Goal: Task Accomplishment & Management: Use online tool/utility

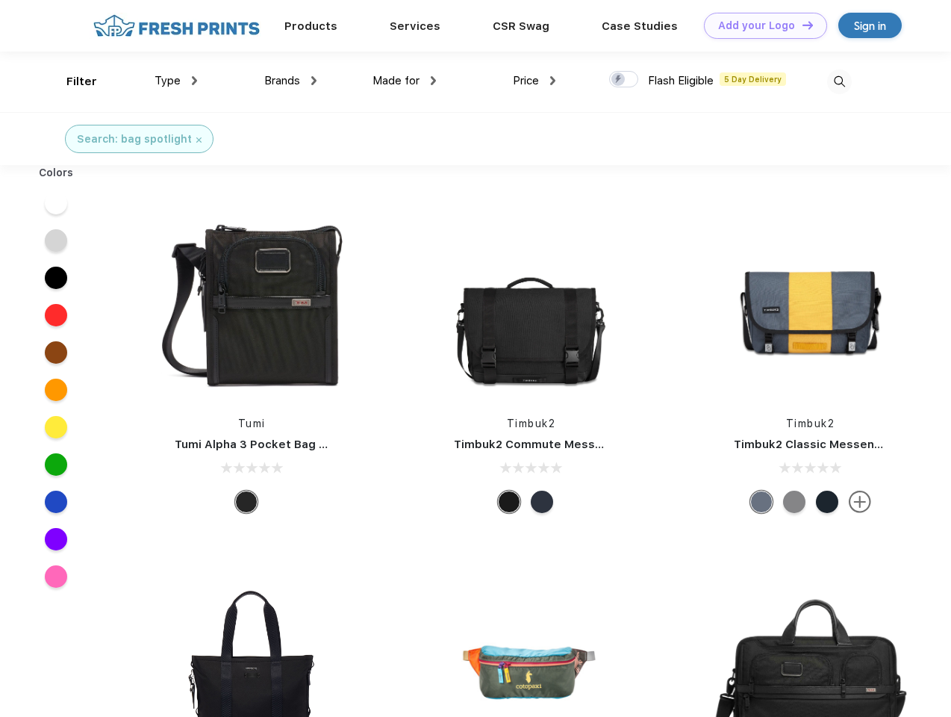
scroll to position [1, 0]
click at [760, 25] on link "Add your Logo Design Tool" at bounding box center [765, 26] width 123 height 26
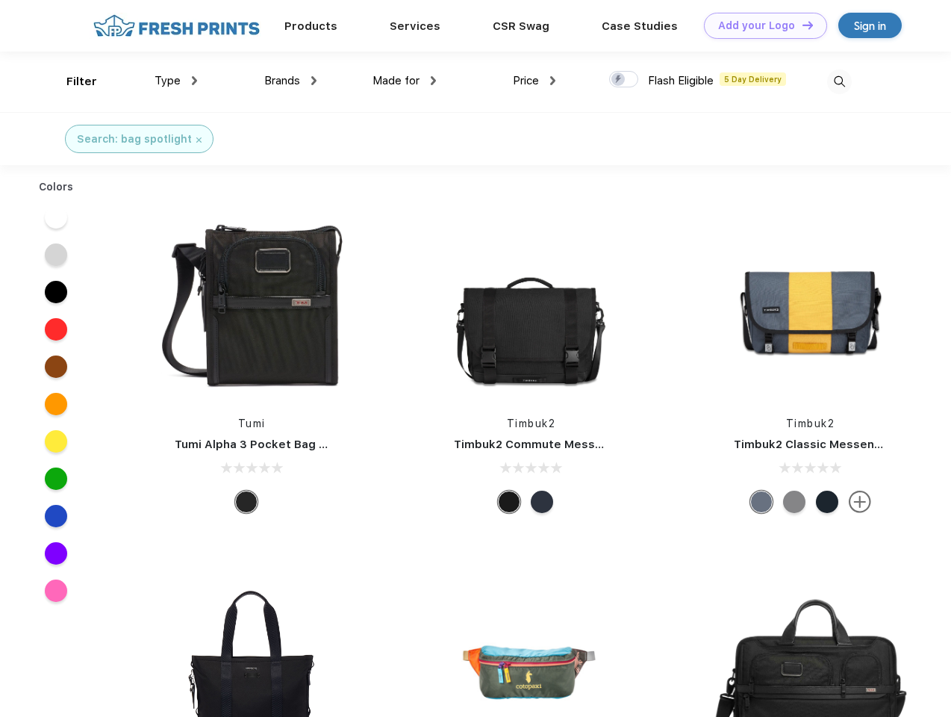
click at [0, 0] on div "Design Tool" at bounding box center [0, 0] width 0 height 0
click at [801, 25] on link "Add your Logo Design Tool" at bounding box center [765, 26] width 123 height 26
click at [72, 81] on div "Filter" at bounding box center [81, 81] width 31 height 17
click at [176, 81] on span "Type" at bounding box center [168, 80] width 26 height 13
click at [290, 81] on span "Brands" at bounding box center [282, 80] width 36 height 13
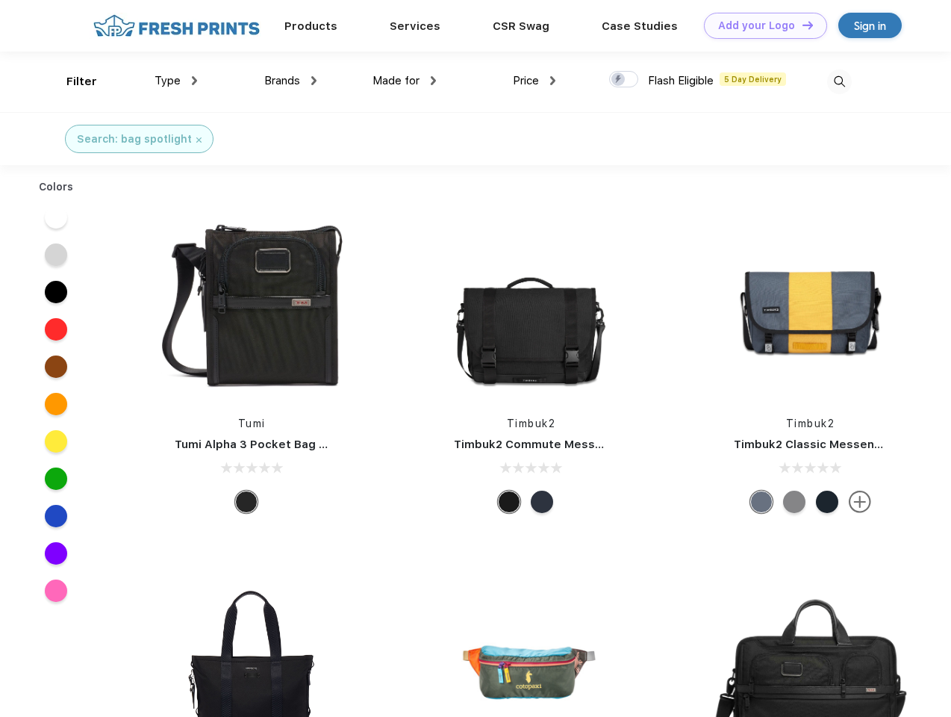
click at [405, 81] on span "Made for" at bounding box center [396, 80] width 47 height 13
click at [535, 81] on span "Price" at bounding box center [526, 80] width 26 height 13
click at [624, 80] on div at bounding box center [623, 79] width 29 height 16
click at [619, 80] on input "checkbox" at bounding box center [614, 75] width 10 height 10
click at [839, 81] on img at bounding box center [839, 81] width 25 height 25
